Goal: Task Accomplishment & Management: Use online tool/utility

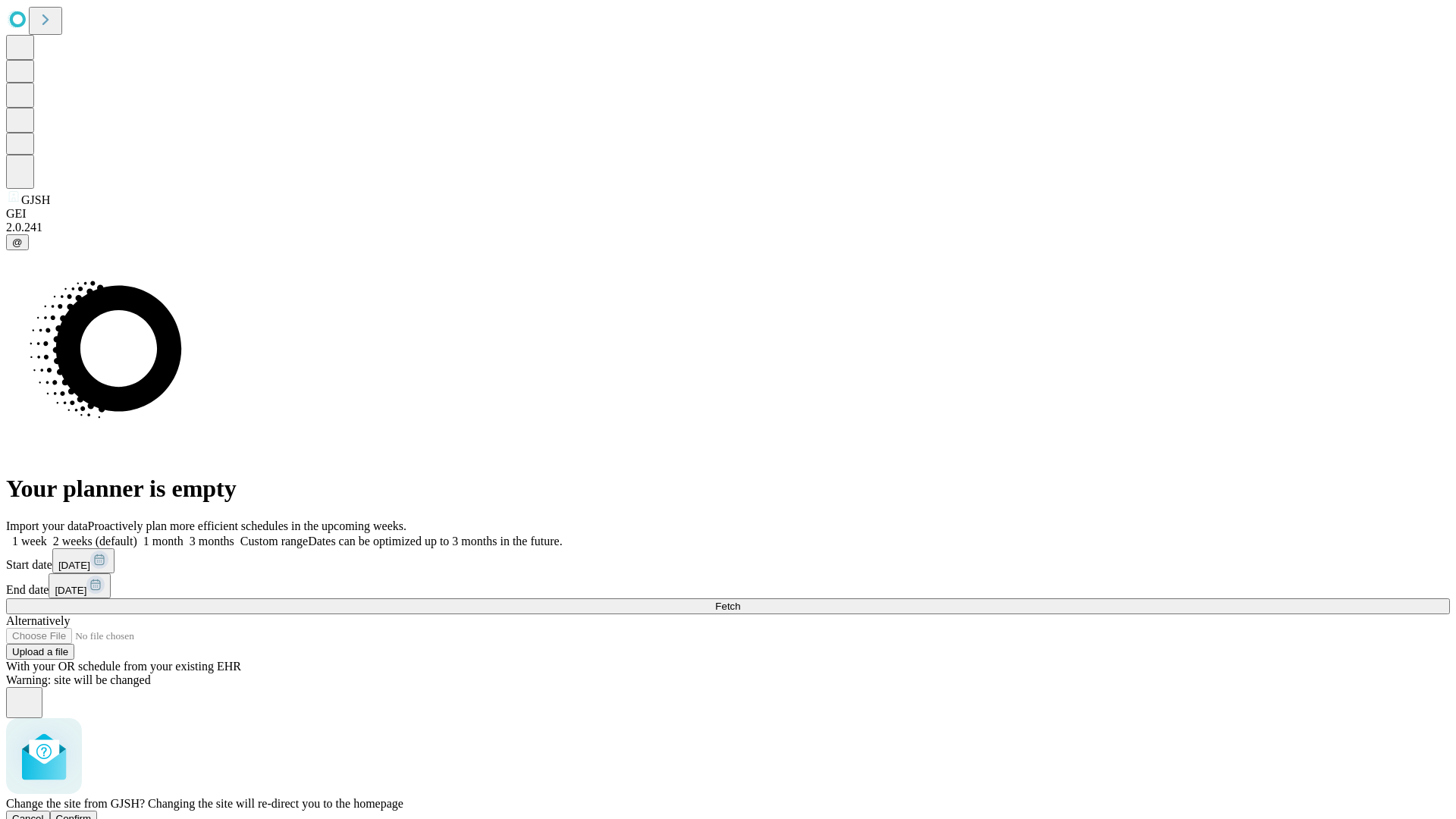
click at [92, 813] on span "Confirm" at bounding box center [74, 818] width 36 height 11
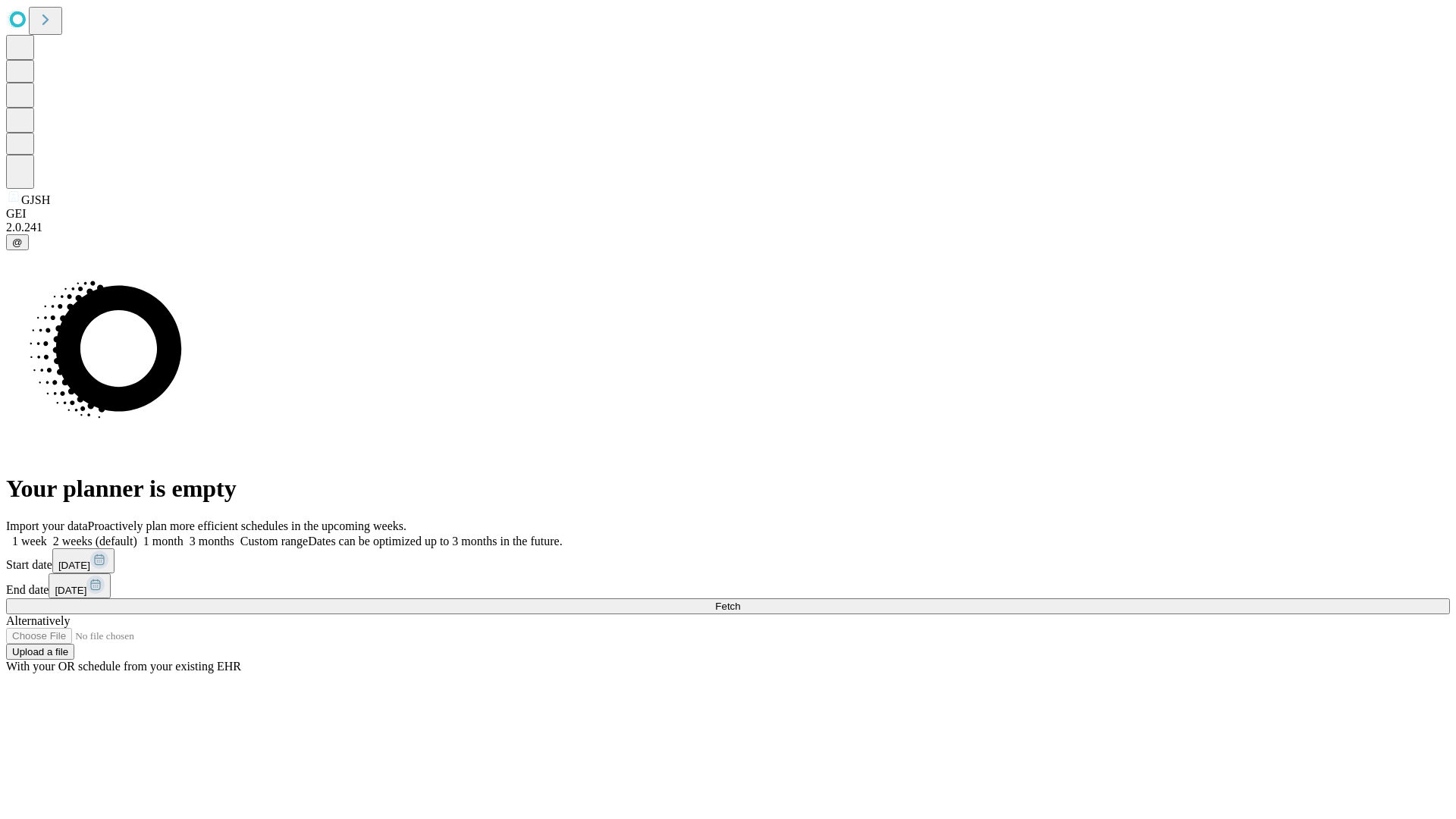
click at [137, 535] on label "2 weeks (default)" at bounding box center [92, 541] width 90 height 13
click at [740, 601] on span "Fetch" at bounding box center [727, 606] width 25 height 11
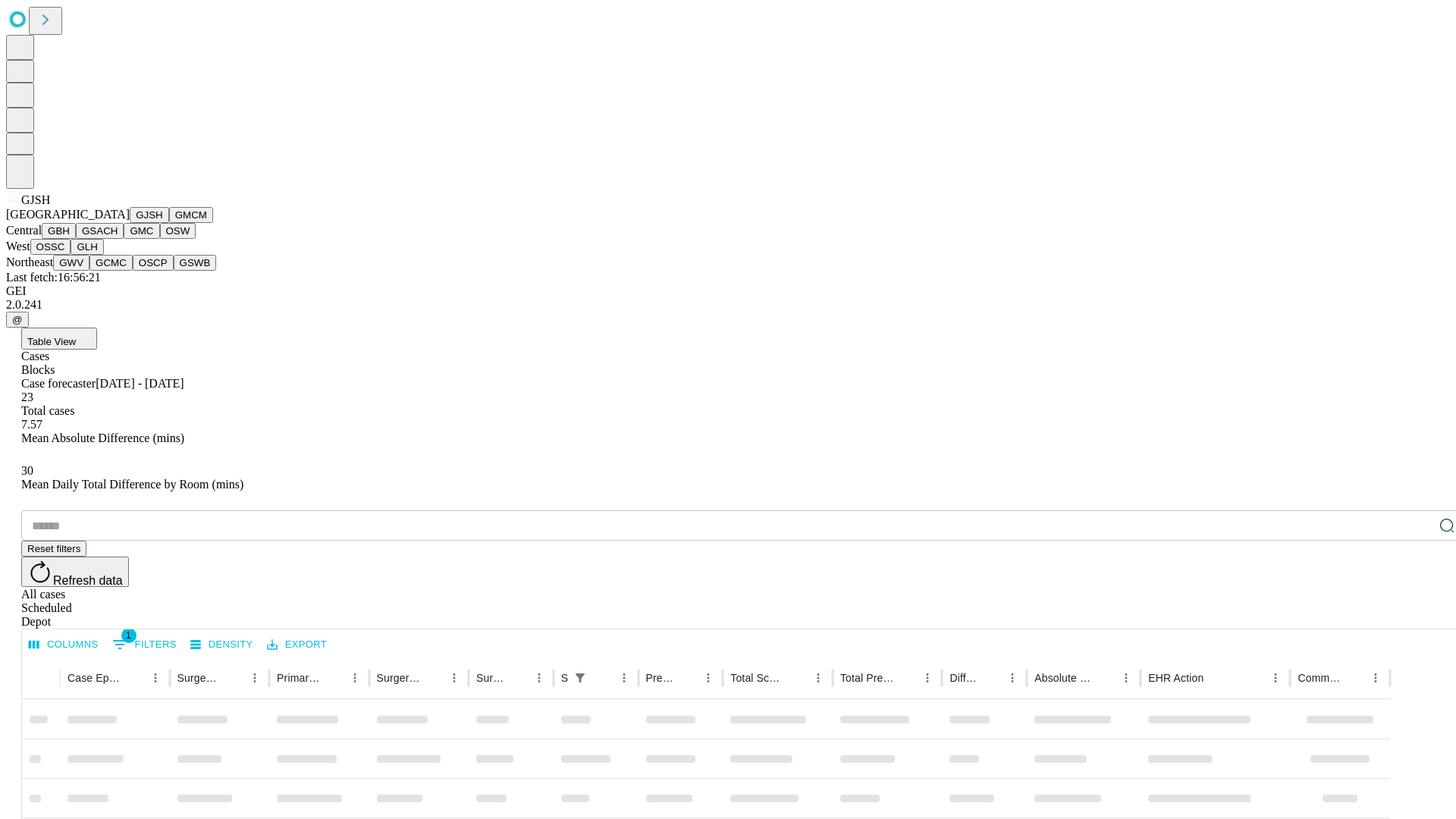
click at [169, 223] on button "GMCM" at bounding box center [191, 215] width 44 height 16
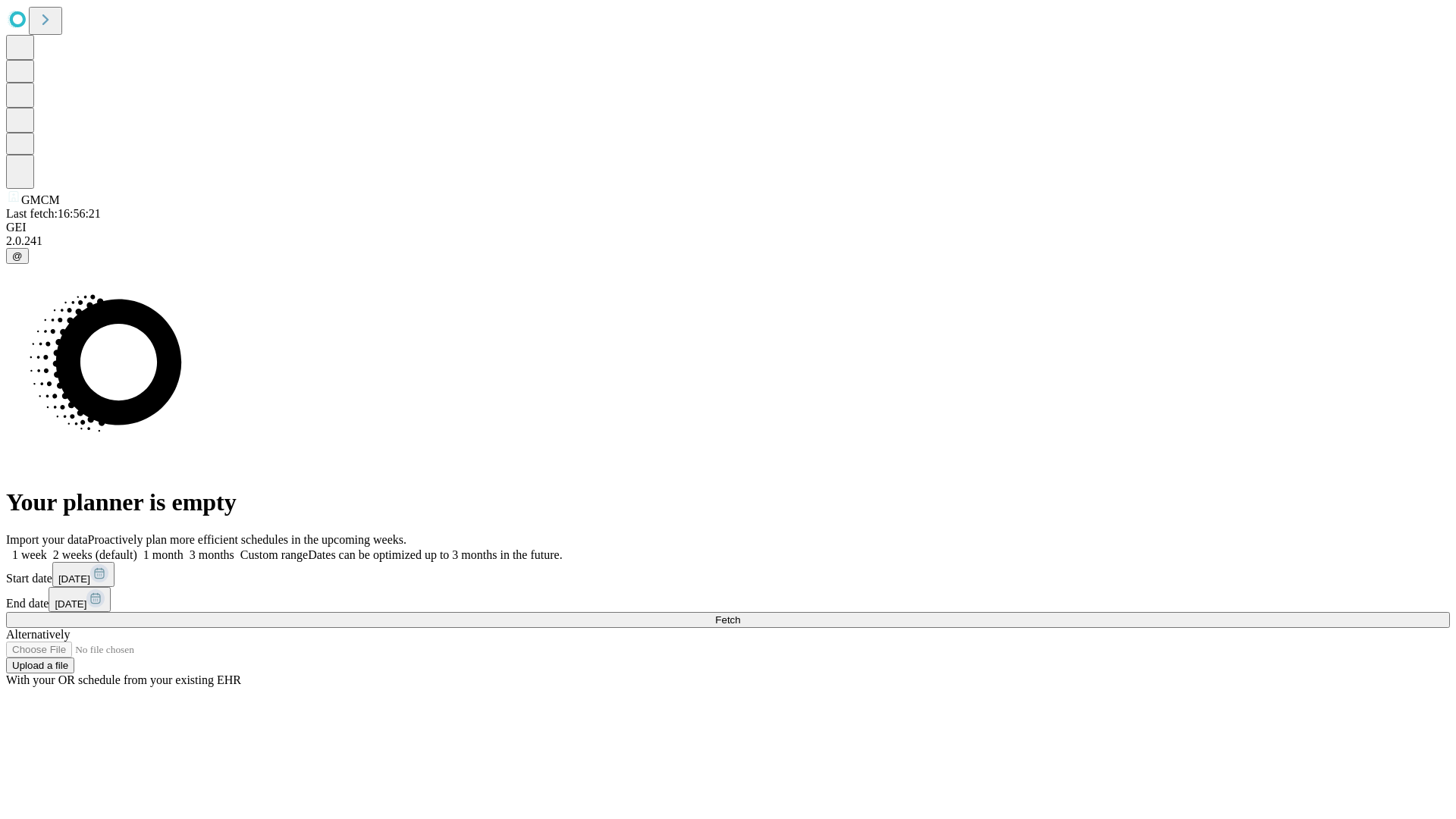
click at [740, 614] on span "Fetch" at bounding box center [727, 620] width 25 height 11
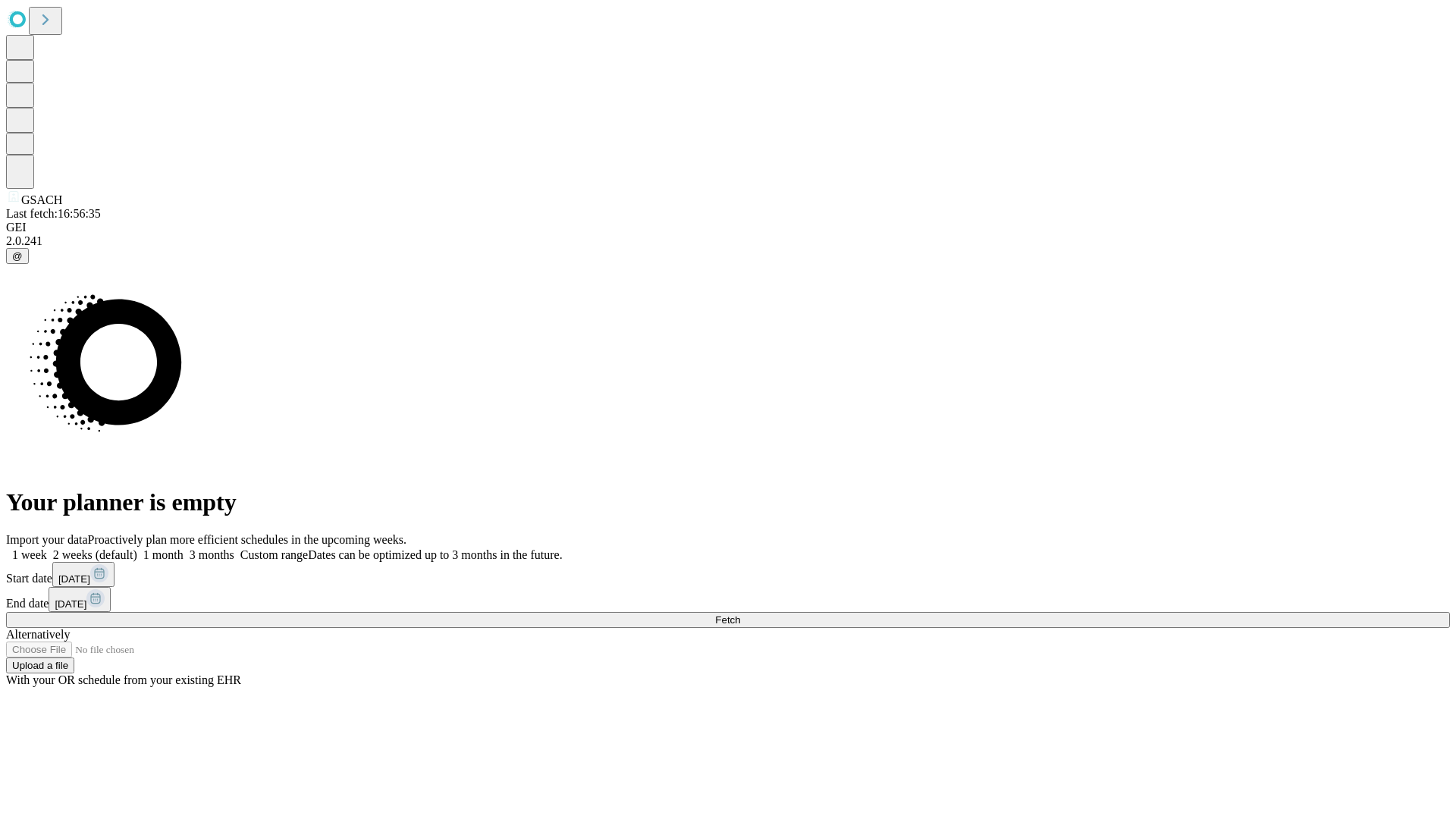
click at [137, 549] on label "2 weeks (default)" at bounding box center [92, 555] width 90 height 13
click at [740, 614] on span "Fetch" at bounding box center [727, 620] width 25 height 11
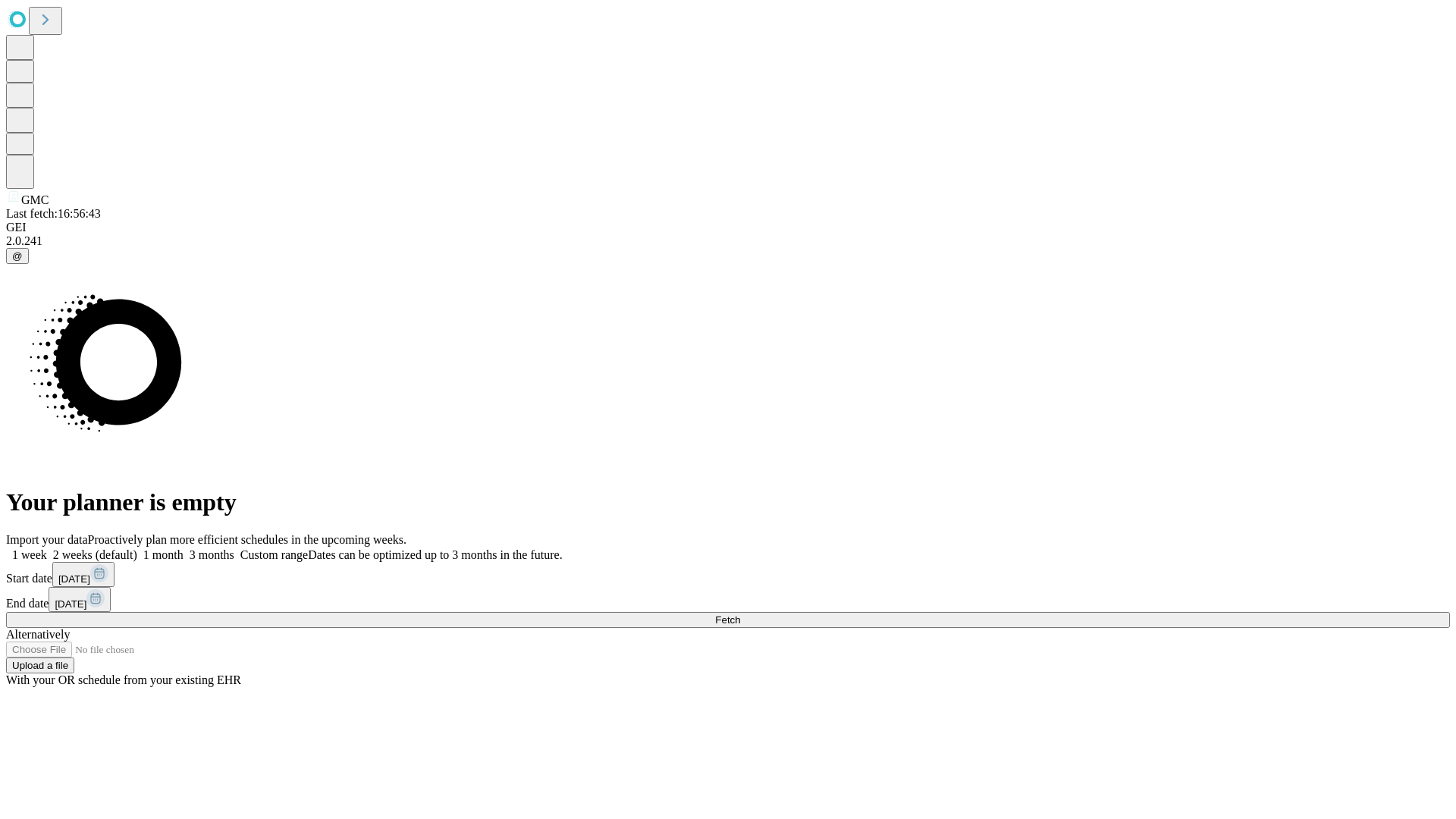
click at [740, 614] on span "Fetch" at bounding box center [727, 620] width 25 height 11
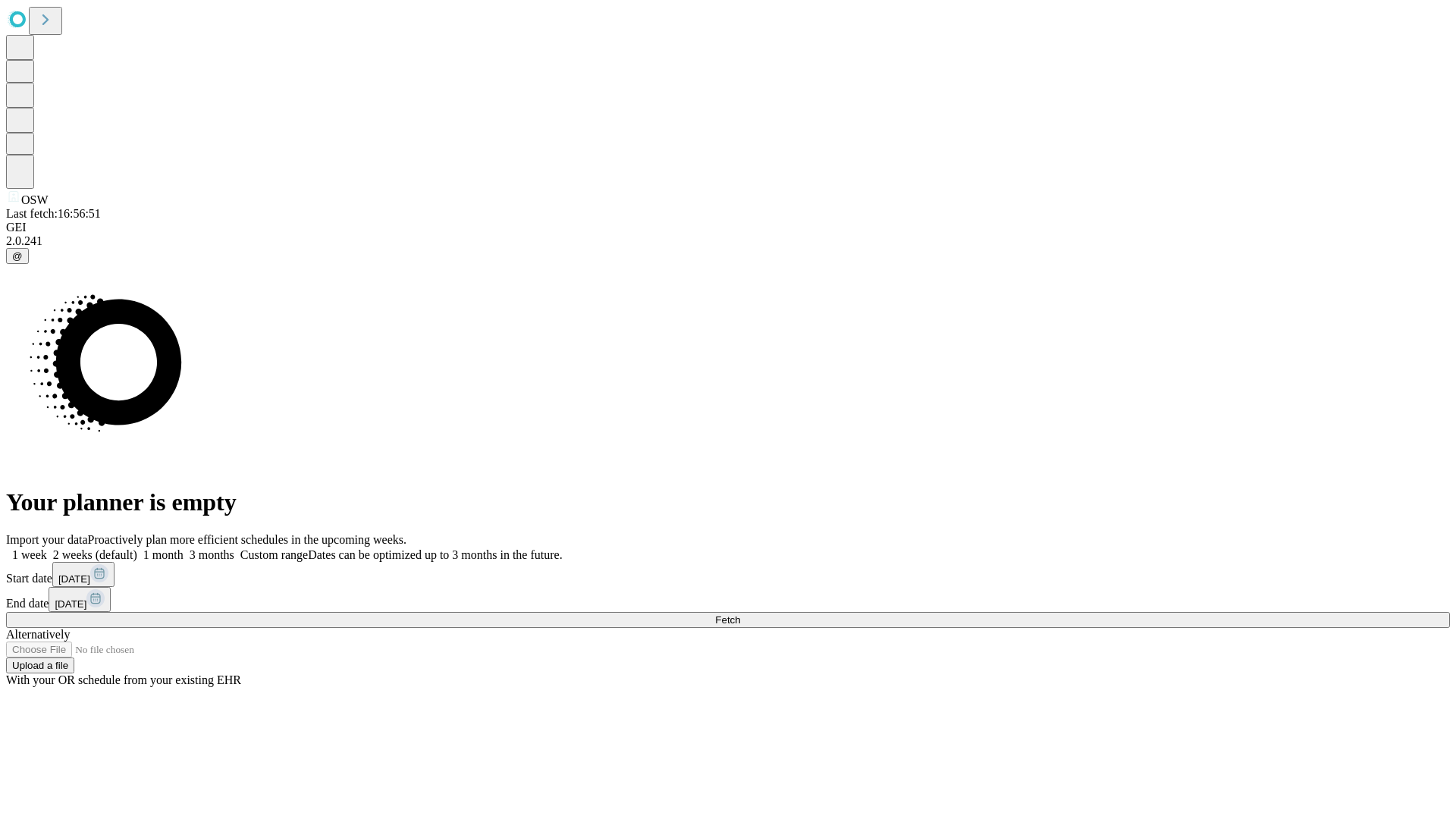
click at [137, 549] on label "2 weeks (default)" at bounding box center [92, 555] width 90 height 13
click at [740, 614] on span "Fetch" at bounding box center [727, 620] width 25 height 11
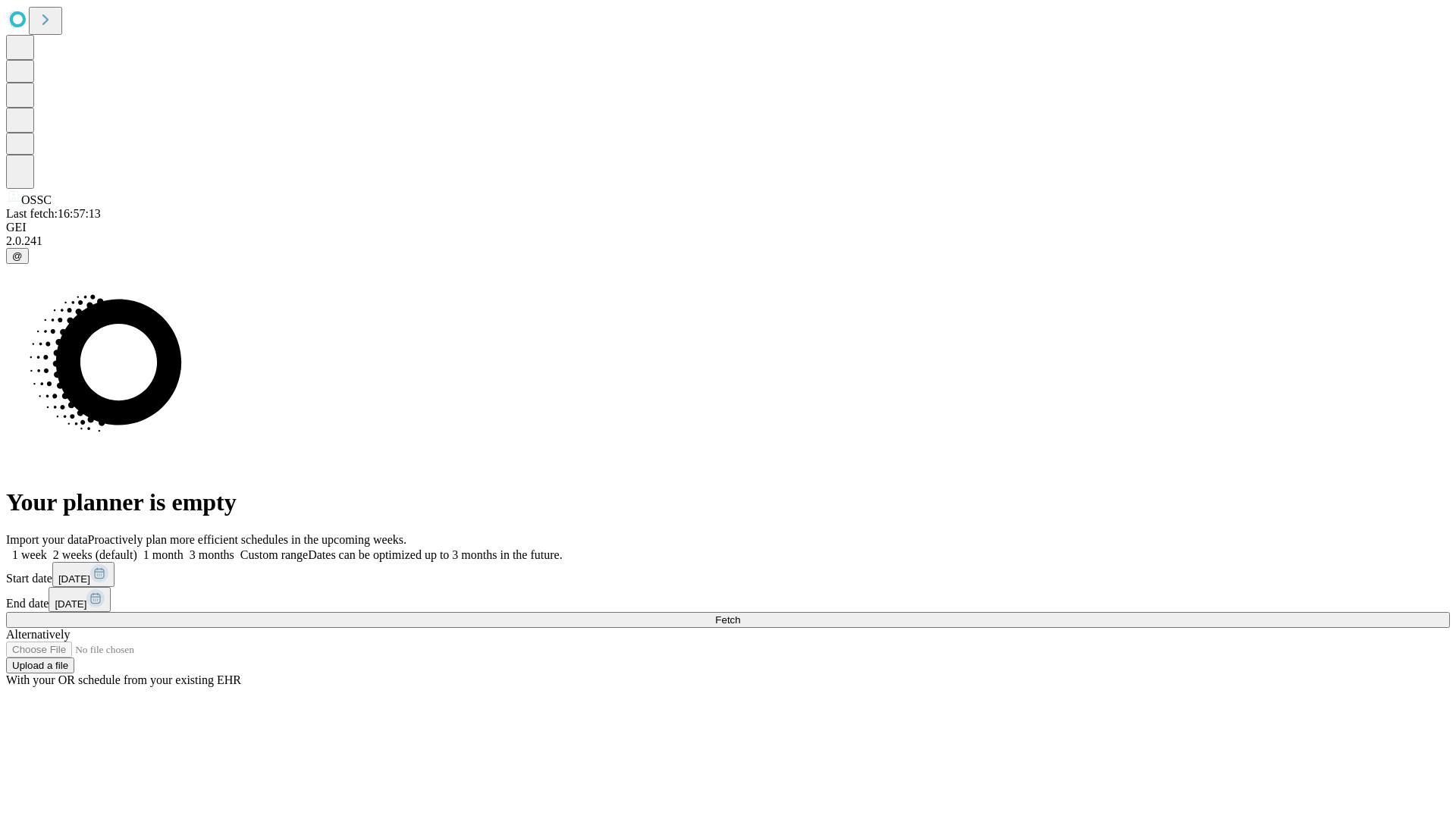
click at [137, 549] on label "2 weeks (default)" at bounding box center [92, 555] width 90 height 13
click at [740, 614] on span "Fetch" at bounding box center [727, 620] width 25 height 11
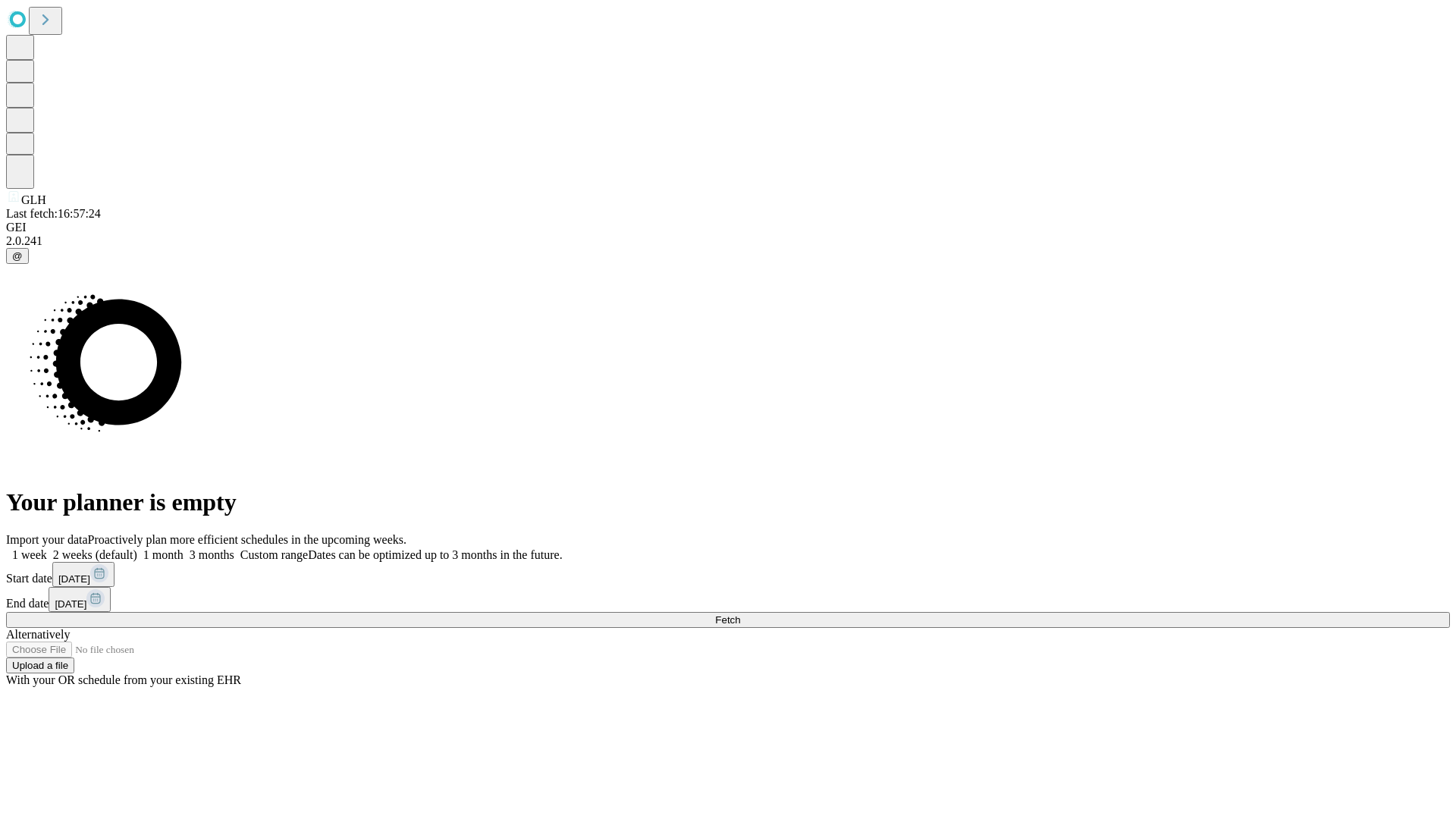
click at [137, 549] on label "2 weeks (default)" at bounding box center [92, 555] width 90 height 13
click at [740, 614] on span "Fetch" at bounding box center [727, 620] width 25 height 11
click at [137, 549] on label "2 weeks (default)" at bounding box center [92, 555] width 90 height 13
click at [740, 614] on span "Fetch" at bounding box center [727, 620] width 25 height 11
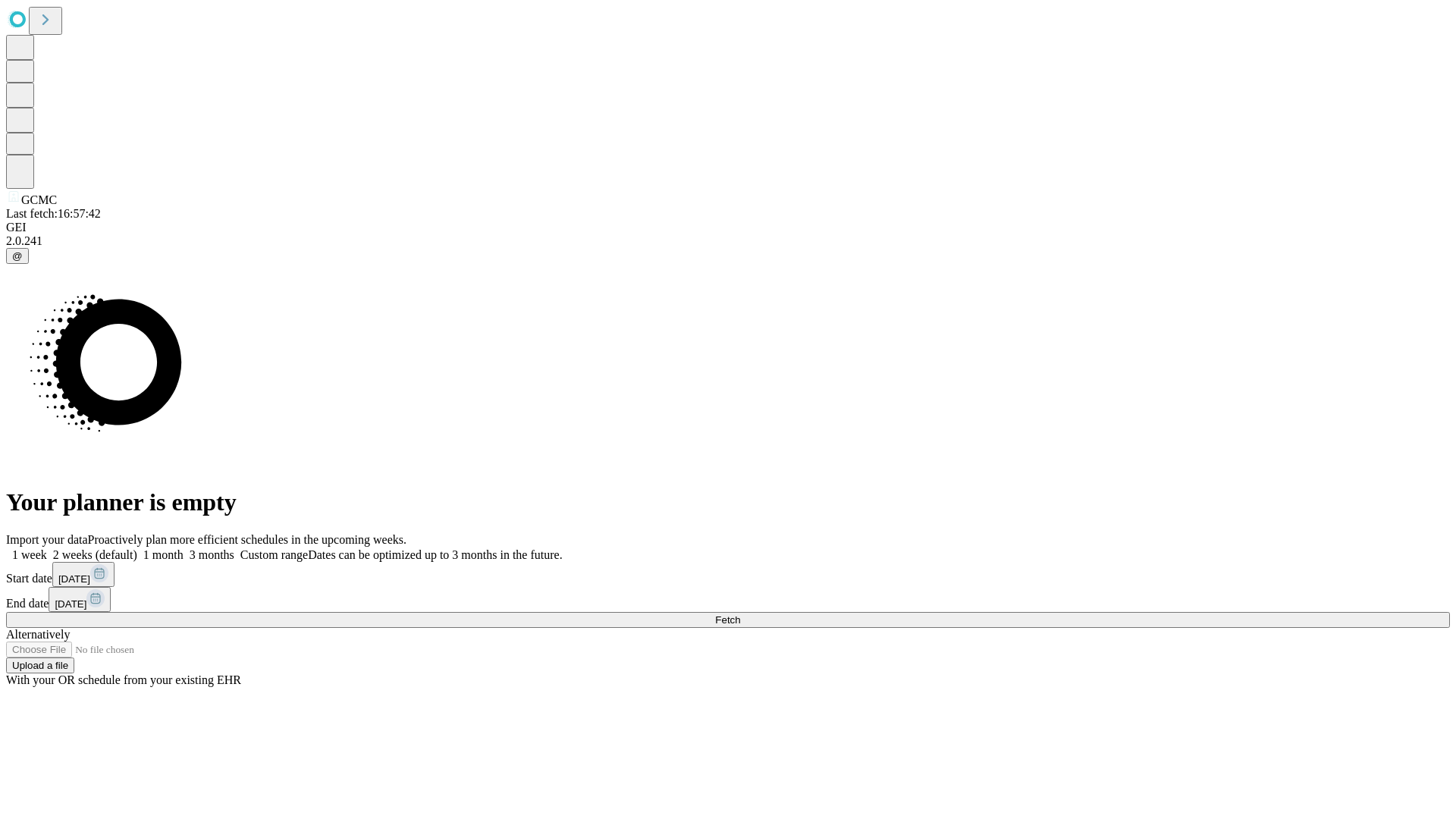
click at [137, 549] on label "2 weeks (default)" at bounding box center [92, 555] width 90 height 13
click at [740, 614] on span "Fetch" at bounding box center [727, 620] width 25 height 11
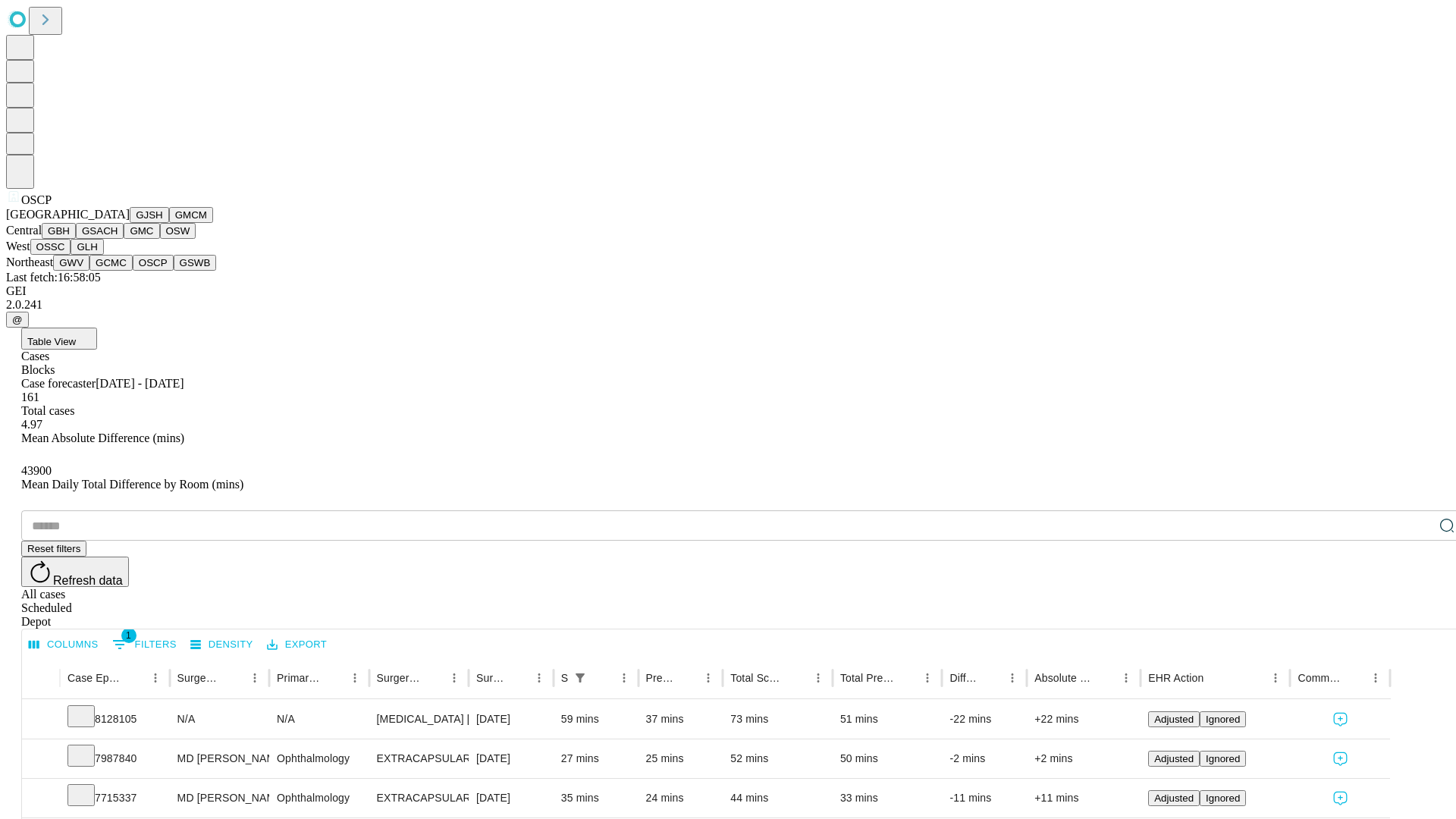
click at [173, 270] on button "GSWB" at bounding box center [195, 263] width 43 height 16
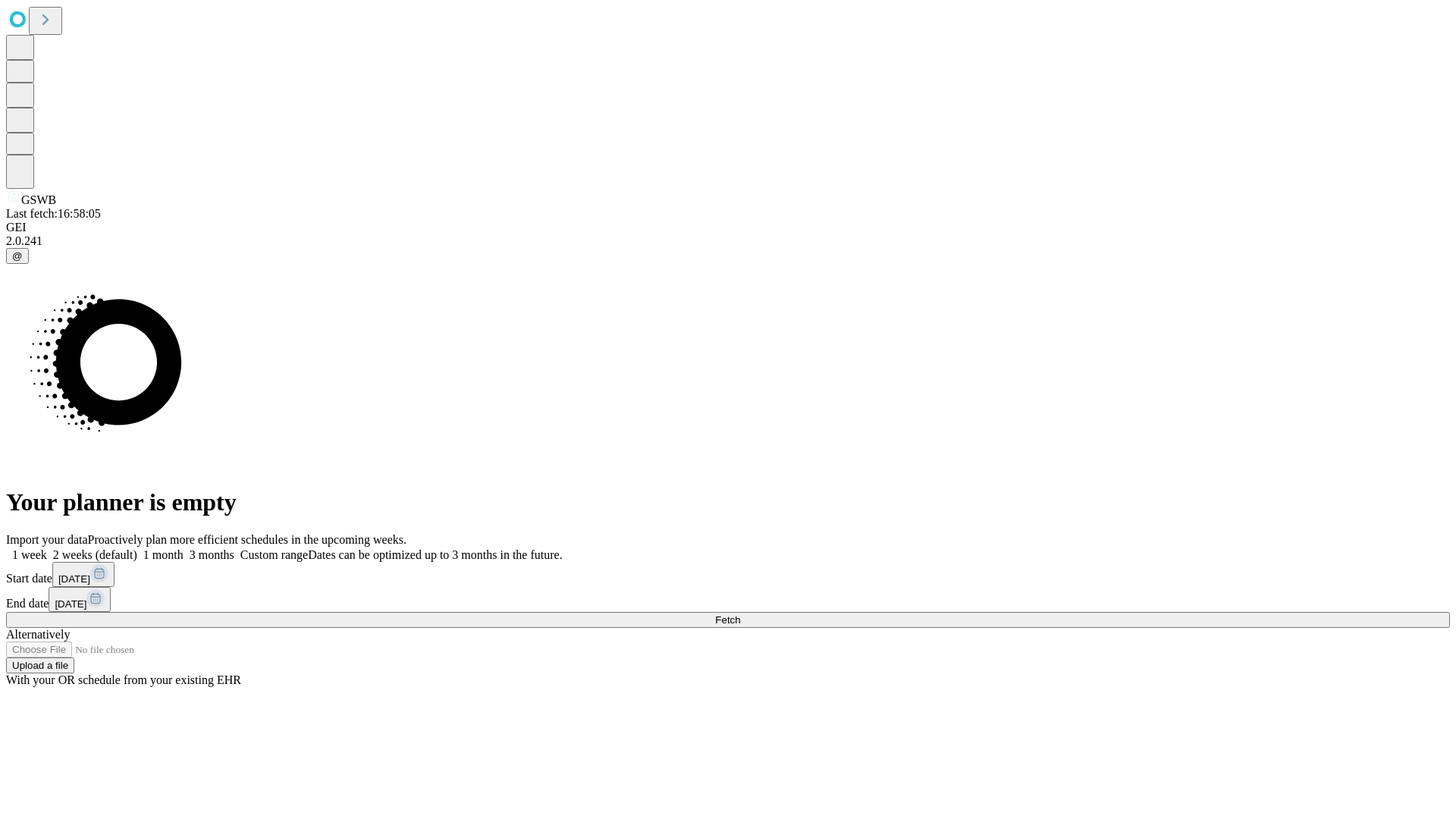
click at [137, 549] on label "2 weeks (default)" at bounding box center [92, 555] width 90 height 13
click at [740, 614] on span "Fetch" at bounding box center [727, 620] width 25 height 11
